Goal: Information Seeking & Learning: Learn about a topic

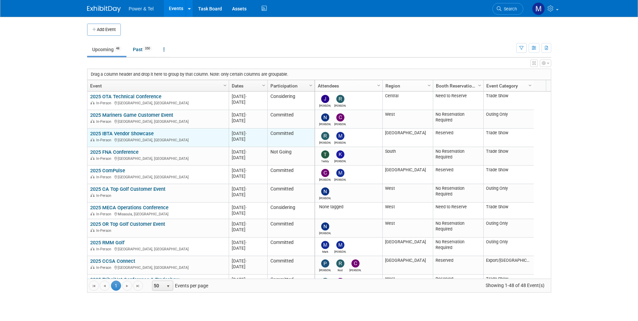
click at [140, 133] on link "2025 IBTA Vendor Showcase" at bounding box center [122, 133] width 64 height 6
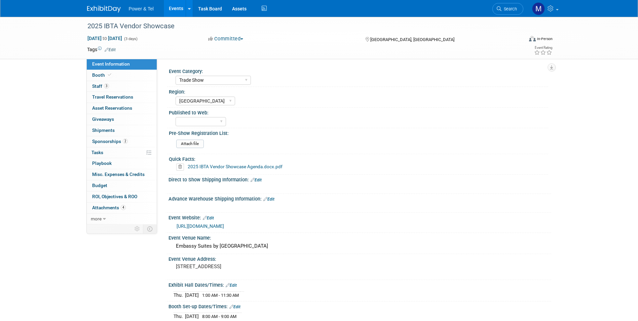
select select "Trade Show"
select select "[GEOGRAPHIC_DATA]"
click at [118, 76] on link "Booth" at bounding box center [122, 75] width 70 height 11
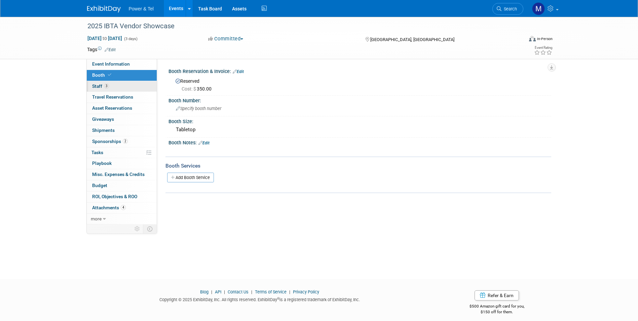
click at [119, 82] on link "3 Staff 3" at bounding box center [122, 86] width 70 height 11
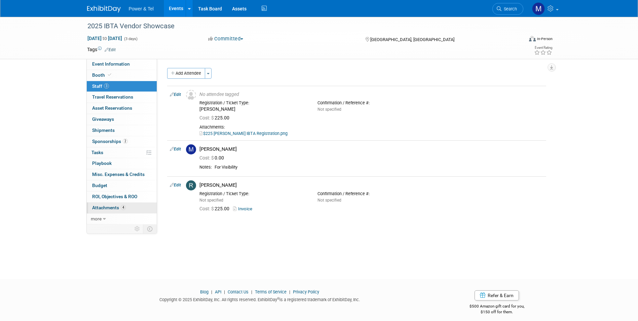
click at [134, 203] on link "4 Attachments 4" at bounding box center [122, 207] width 70 height 11
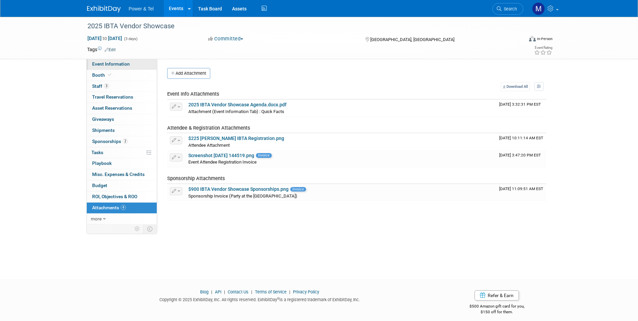
click at [120, 68] on link "Event Information" at bounding box center [122, 64] width 70 height 11
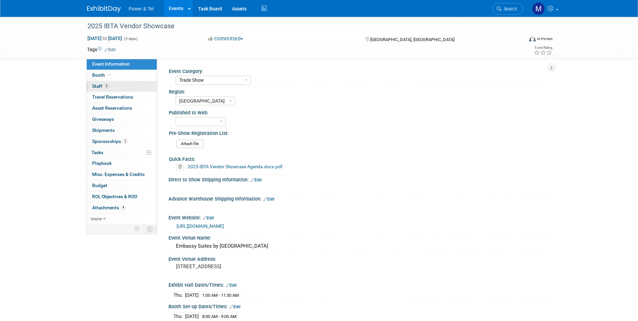
click at [123, 87] on link "3 Staff 3" at bounding box center [122, 86] width 70 height 11
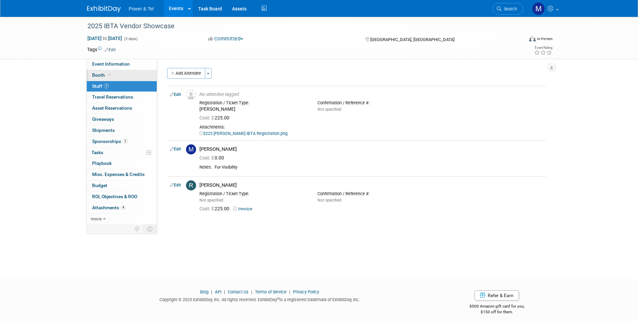
click at [132, 75] on link "Booth" at bounding box center [122, 75] width 70 height 11
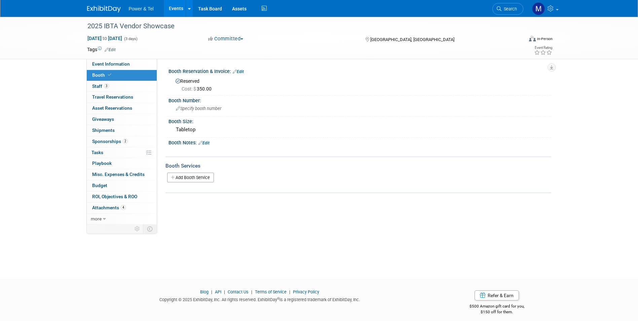
click at [131, 55] on div "Tags Edit Event Rating" at bounding box center [320, 51] width 476 height 12
click at [131, 60] on link "Event Information" at bounding box center [122, 64] width 70 height 11
select select "Trade Show"
select select "[GEOGRAPHIC_DATA]"
